Goal: Task Accomplishment & Management: Manage account settings

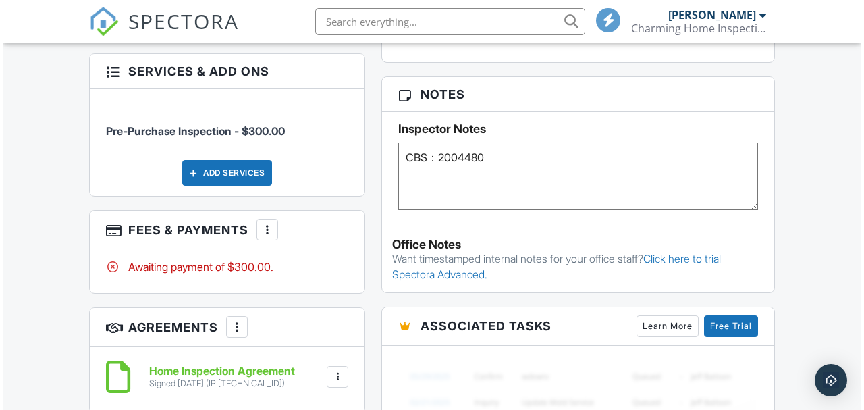
scroll to position [1017, 0]
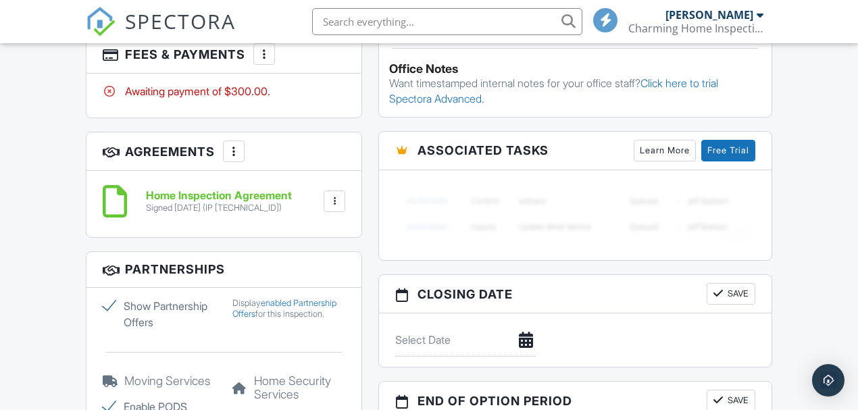
click at [264, 61] on div at bounding box center [264, 54] width 14 height 14
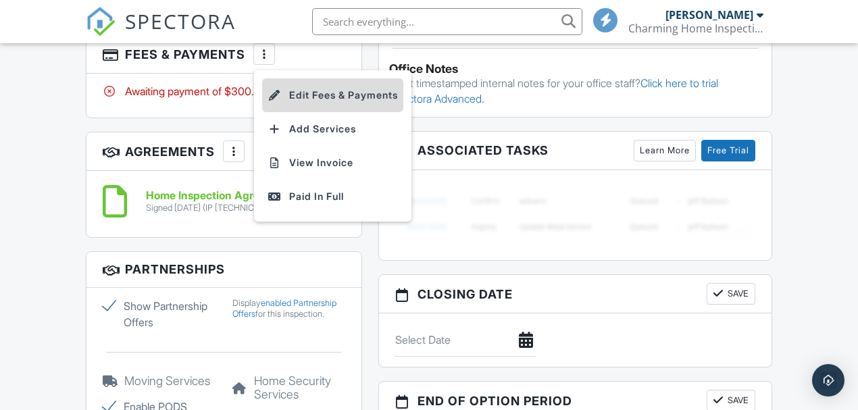
click at [309, 112] on li "Edit Fees & Payments" at bounding box center [332, 95] width 141 height 34
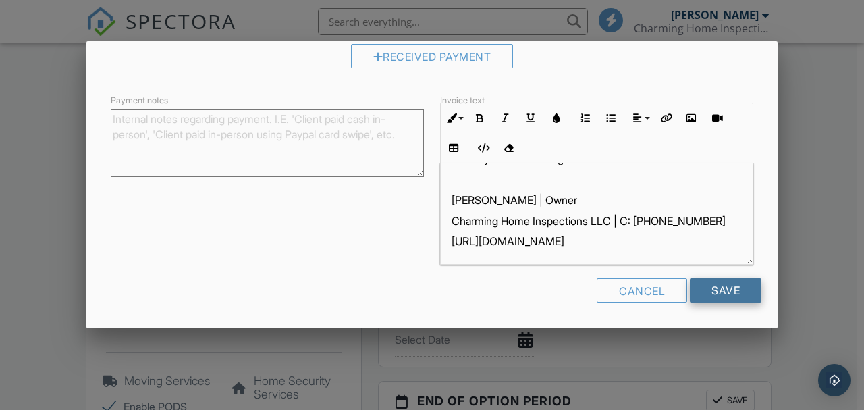
scroll to position [28, 0]
click at [719, 294] on input "Save" at bounding box center [726, 290] width 72 height 24
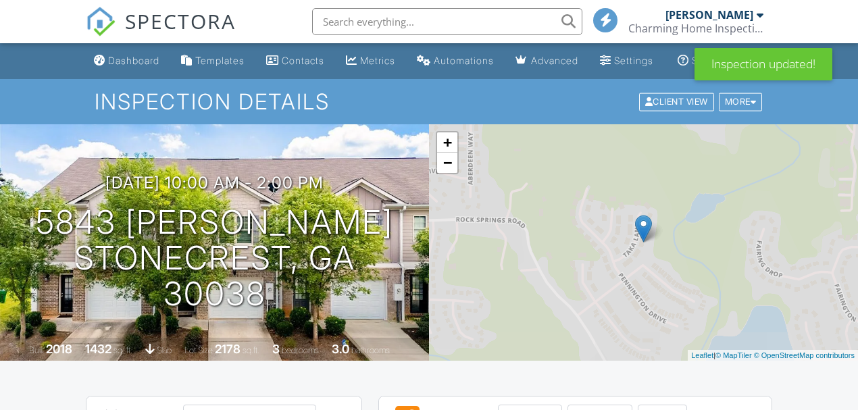
scroll to position [771, 0]
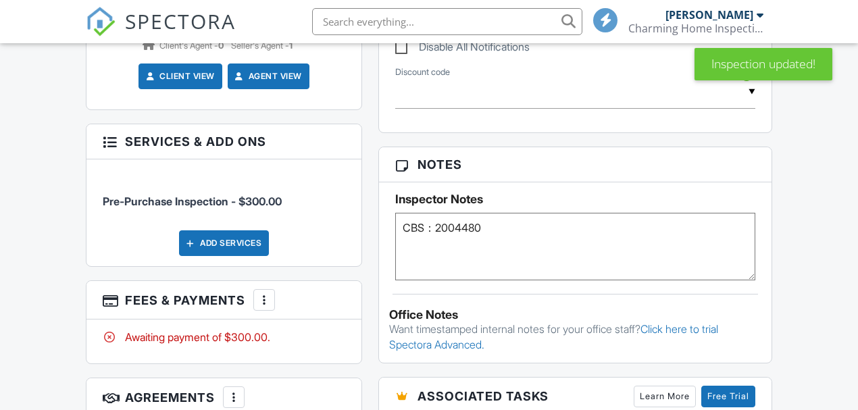
click at [273, 289] on div "More" at bounding box center [264, 300] width 22 height 22
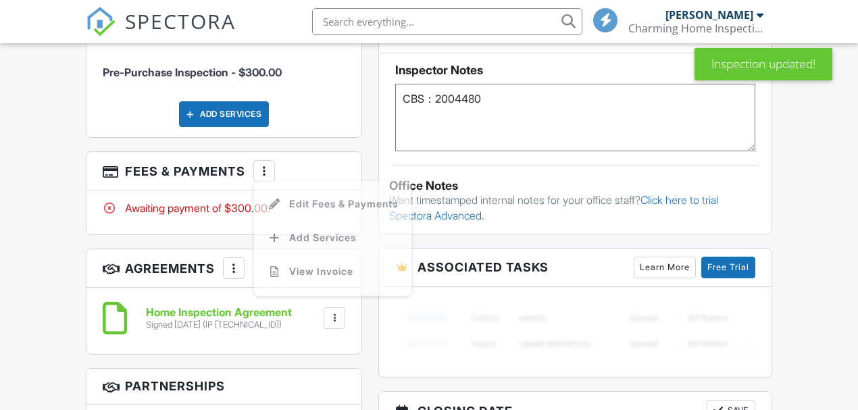
scroll to position [0, 0]
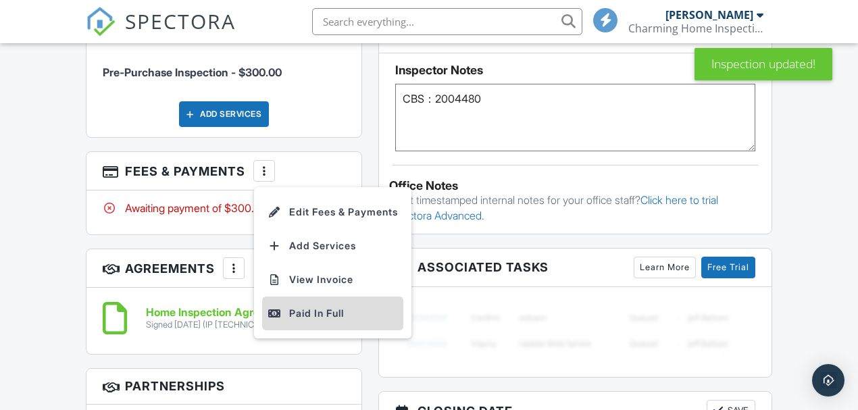
click at [348, 321] on div "Paid In Full" at bounding box center [332, 313] width 130 height 16
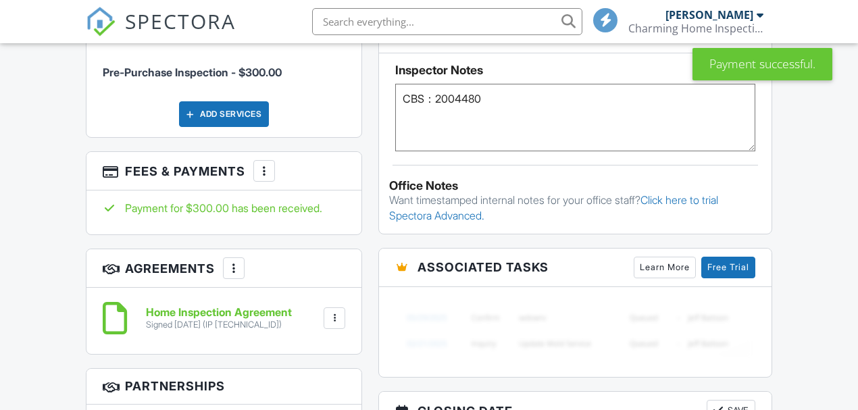
click at [265, 178] on div at bounding box center [264, 171] width 14 height 14
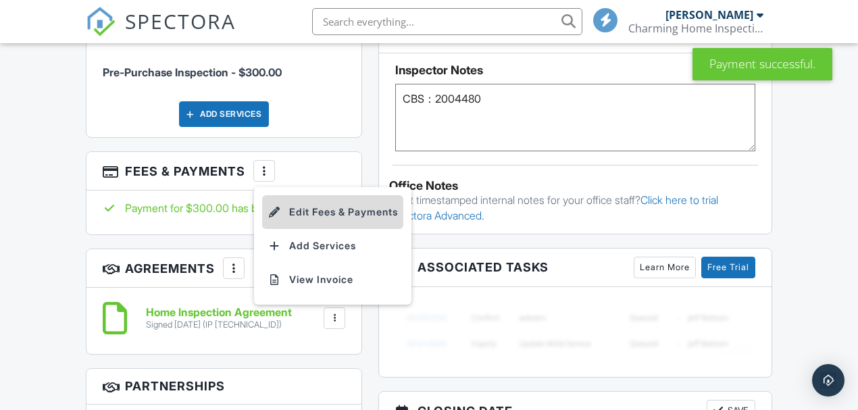
click at [299, 224] on li "Edit Fees & Payments" at bounding box center [332, 212] width 141 height 34
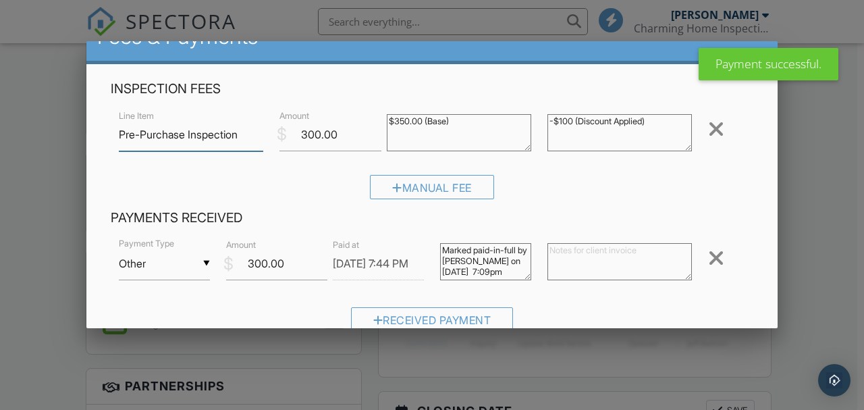
scroll to position [45, 0]
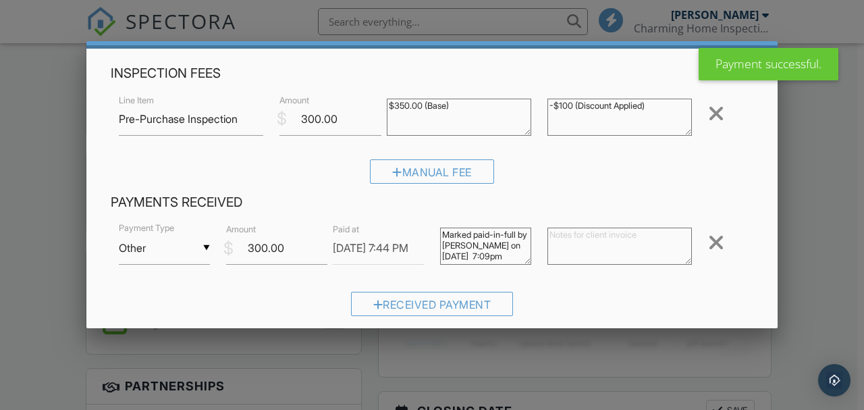
click at [197, 246] on input "Other" at bounding box center [164, 248] width 91 height 33
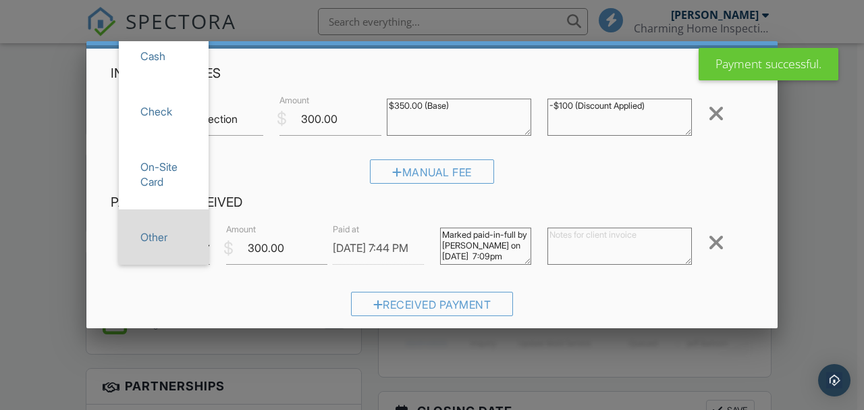
scroll to position [0, 0]
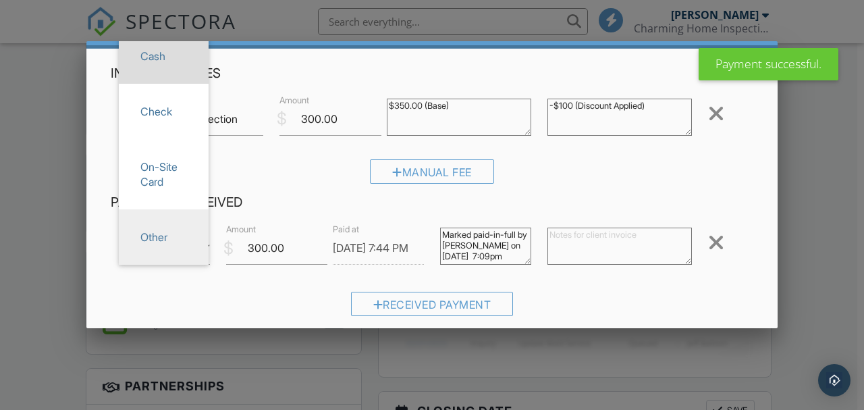
click at [160, 66] on span "Cash" at bounding box center [164, 56] width 68 height 34
type input "Cash"
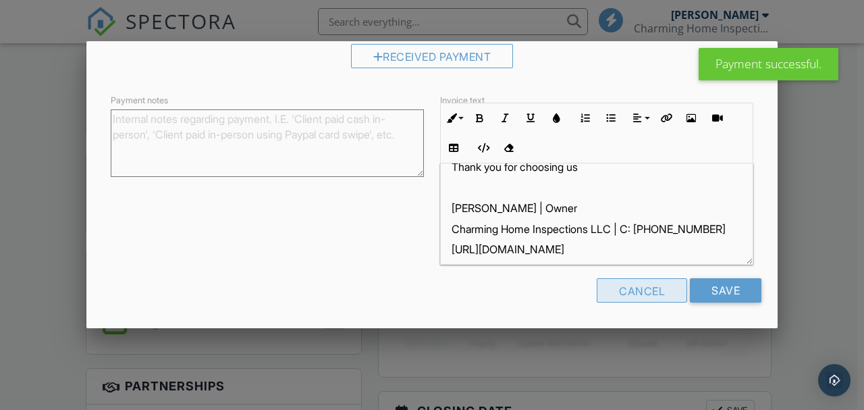
scroll to position [28, 0]
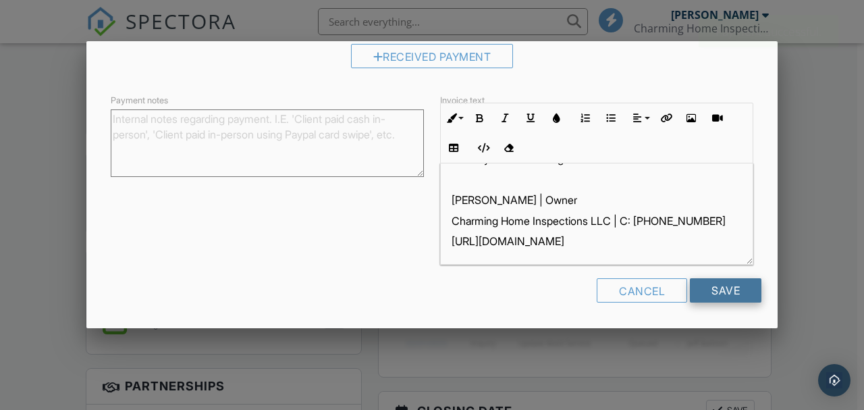
click at [704, 286] on input "Save" at bounding box center [726, 290] width 72 height 24
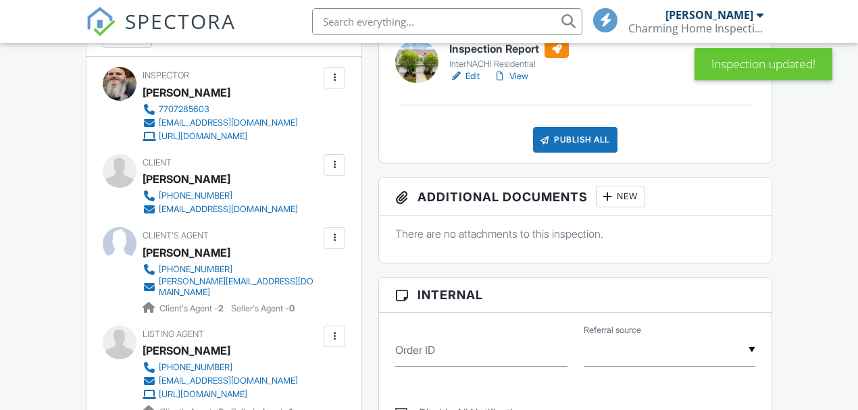
click at [586, 153] on div "Publish All" at bounding box center [575, 140] width 84 height 26
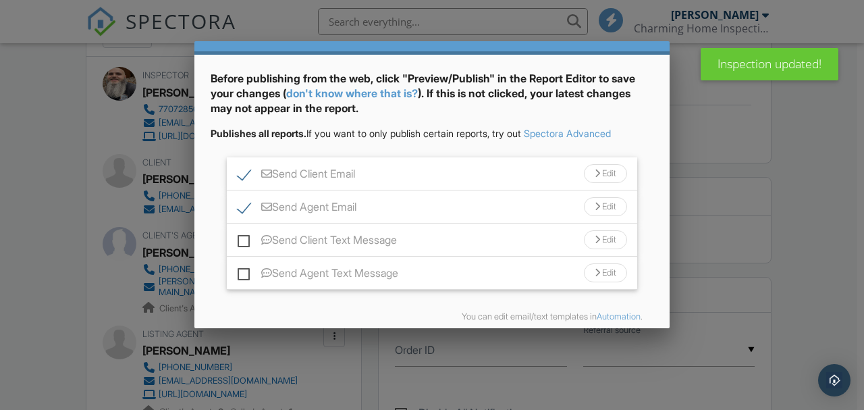
scroll to position [96, 0]
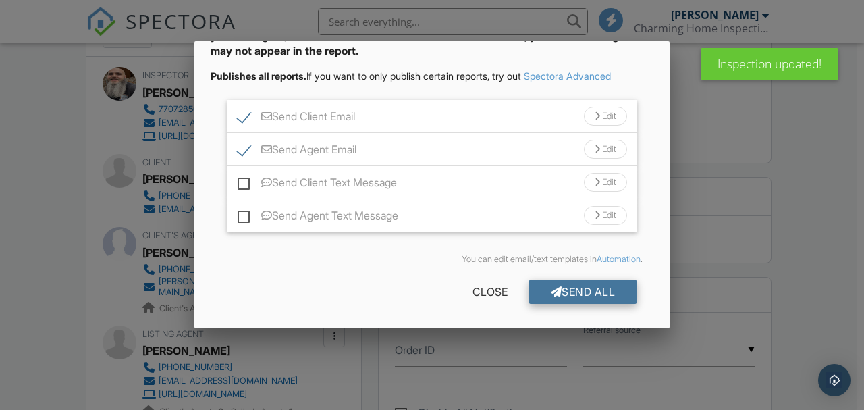
click at [561, 293] on div "Send All" at bounding box center [583, 292] width 108 height 24
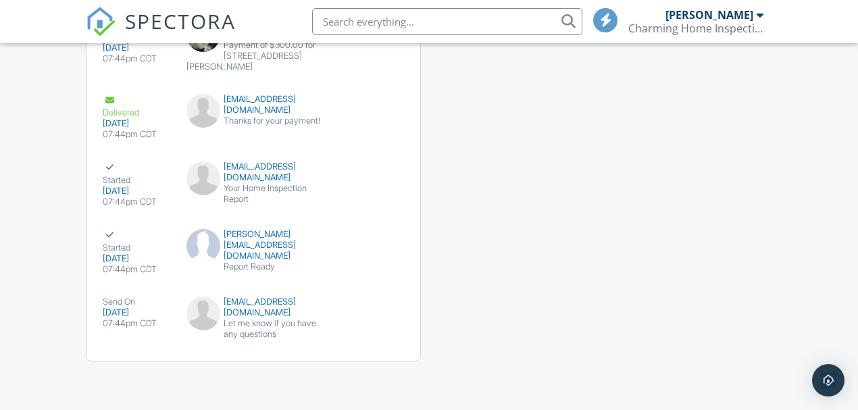
scroll to position [2133, 0]
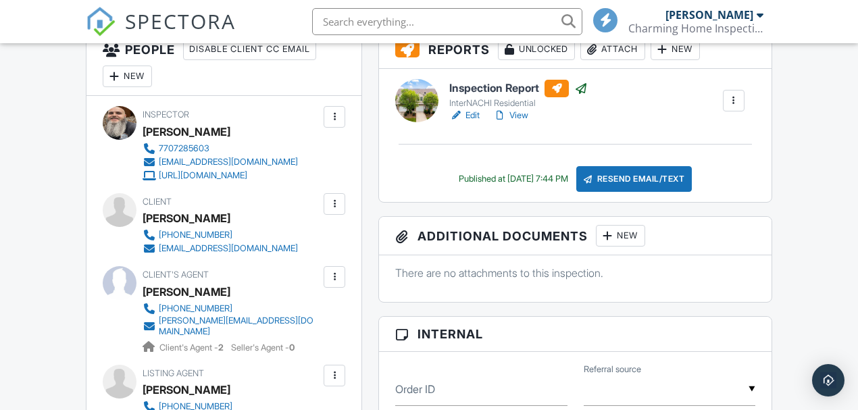
scroll to position [495, 0]
